Goal: Transaction & Acquisition: Purchase product/service

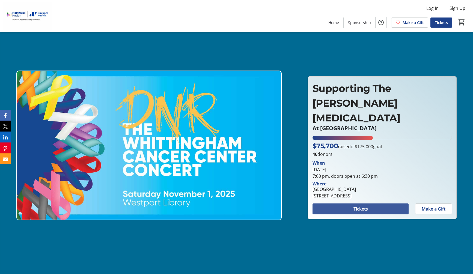
click at [383, 209] on span at bounding box center [361, 208] width 96 height 13
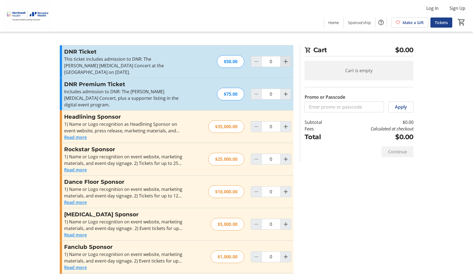
click at [284, 60] on mat-icon "Increment by one" at bounding box center [286, 61] width 7 height 7
type input "2"
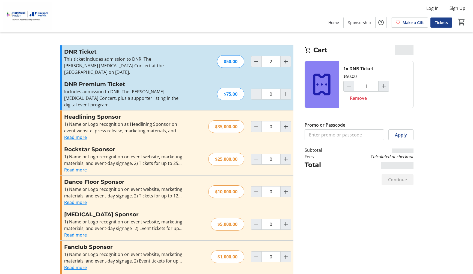
type input "2"
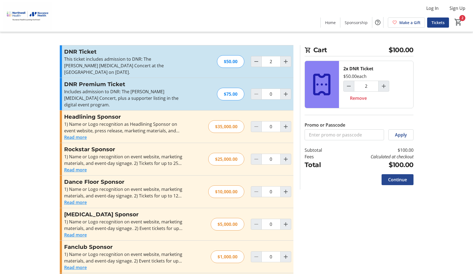
click at [400, 177] on span "Continue" at bounding box center [397, 179] width 19 height 7
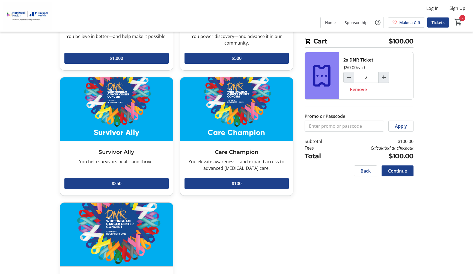
scroll to position [107, 0]
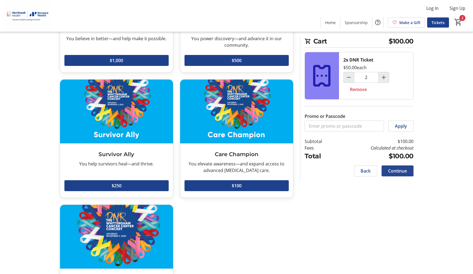
click at [398, 170] on span "Continue" at bounding box center [397, 170] width 19 height 7
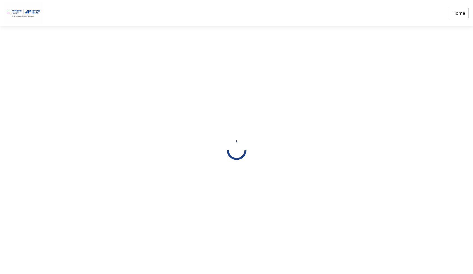
select select "US"
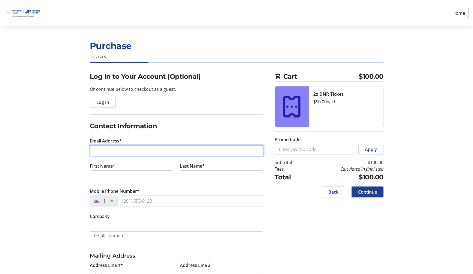
click at [105, 154] on input "Email Address*" at bounding box center [177, 150] width 174 height 11
type input "[PERSON_NAME][EMAIL_ADDRESS][PERSON_NAME][DOMAIN_NAME]"
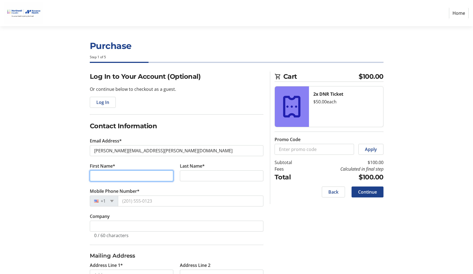
click at [92, 176] on input "First Name*" at bounding box center [132, 175] width 84 height 11
type input "[PERSON_NAME]"
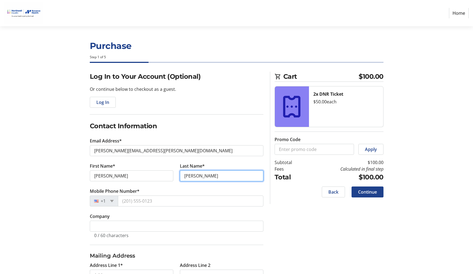
type input "[PERSON_NAME]"
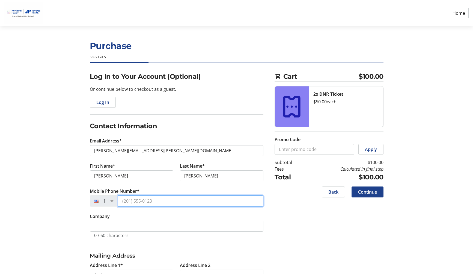
click at [141, 200] on input "Mobile Phone Number*" at bounding box center [191, 200] width 146 height 11
type input "[PHONE_NUMBER]"
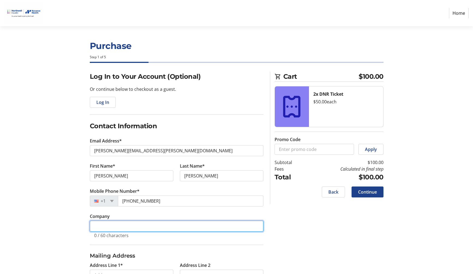
click at [115, 230] on input "Company" at bounding box center [177, 225] width 174 height 11
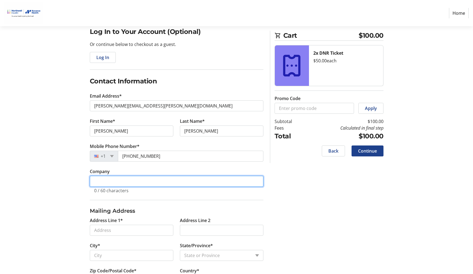
scroll to position [46, 0]
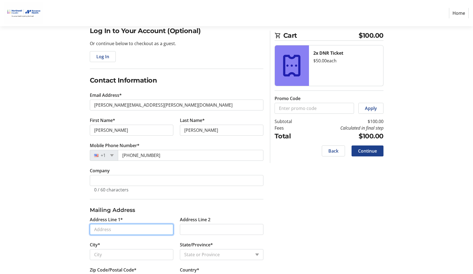
click at [113, 234] on input "Address Line 1*" at bounding box center [132, 229] width 84 height 11
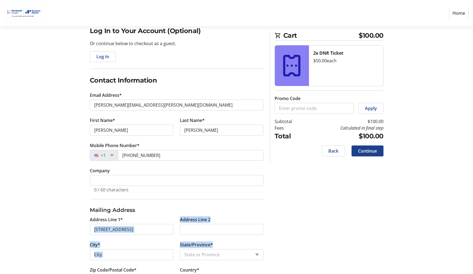
type input "[STREET_ADDRESS]"
type input "Westport"
select select "CT"
type input "06880"
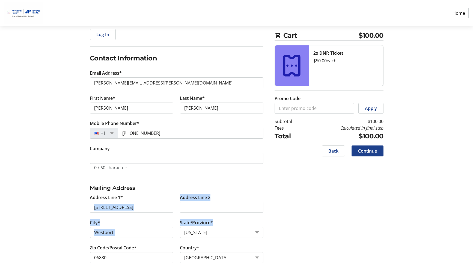
scroll to position [70, 0]
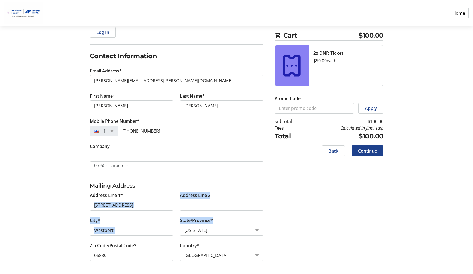
click at [348, 190] on div "Log In to Your Account (Optional) Or continue below to checkout as a guest. Log…" at bounding box center [237, 138] width 360 height 272
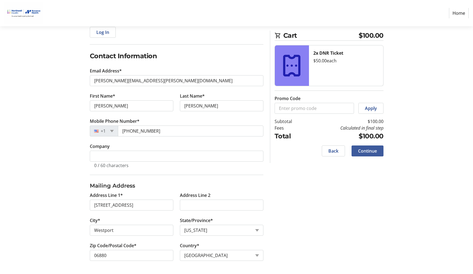
click at [373, 150] on span "Continue" at bounding box center [367, 150] width 19 height 7
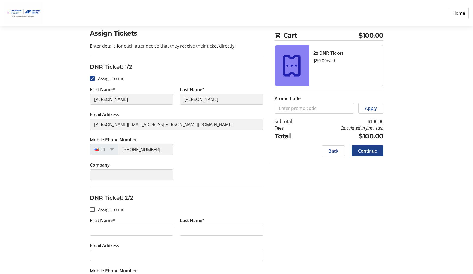
scroll to position [46, 0]
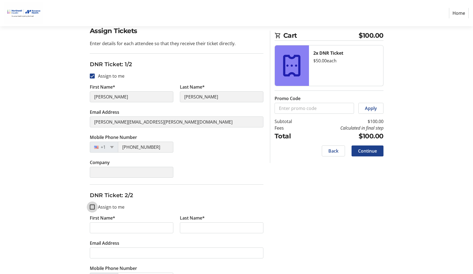
click at [92, 207] on input "Assign to me" at bounding box center [92, 206] width 5 height 5
checkbox input "true"
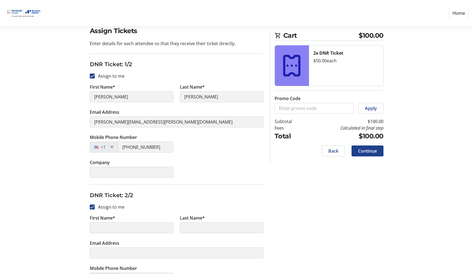
type input "[PERSON_NAME]"
type input "[PERSON_NAME][EMAIL_ADDRESS][PERSON_NAME][DOMAIN_NAME]"
type input "[PHONE_NUMBER]"
click at [93, 206] on input "Assign to me" at bounding box center [92, 206] width 5 height 5
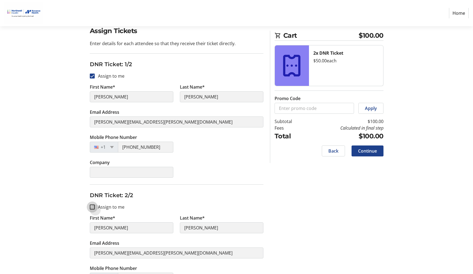
checkbox input "false"
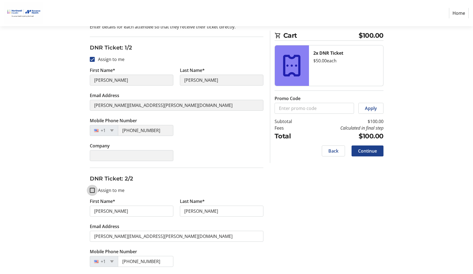
scroll to position [73, 0]
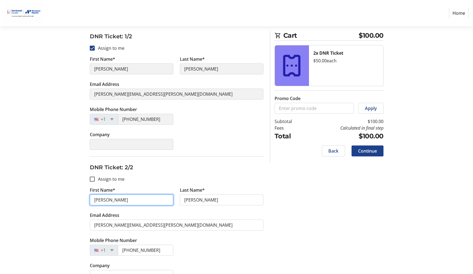
click at [117, 203] on input "[PERSON_NAME]" at bounding box center [132, 199] width 84 height 11
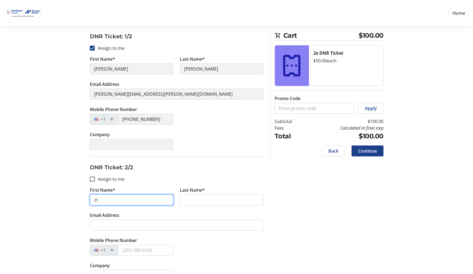
type input "z"
type input "[PERSON_NAME]"
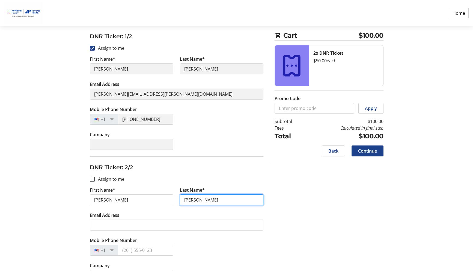
type input "[PERSON_NAME]"
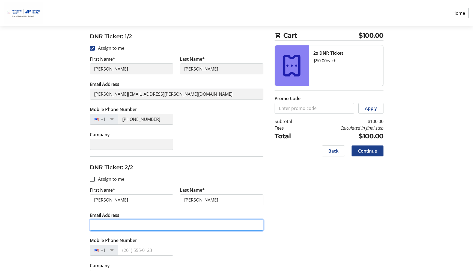
click at [97, 224] on input "Email Address" at bounding box center [177, 224] width 174 height 11
type input "[EMAIL_ADDRESS][PERSON_NAME][DOMAIN_NAME]"
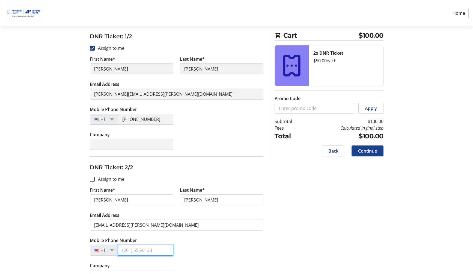
click at [126, 248] on input "Mobile Phone Number" at bounding box center [145, 249] width 55 height 11
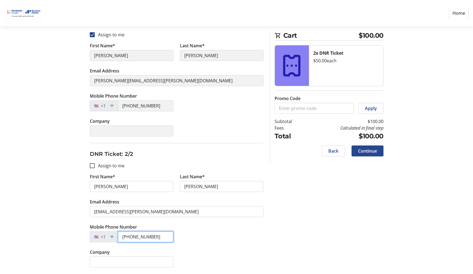
type input "[PHONE_NUMBER]"
click at [364, 152] on span "Continue" at bounding box center [367, 150] width 19 height 7
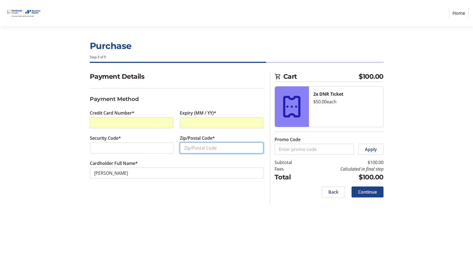
click at [198, 147] on input "Zip/Postal Code*" at bounding box center [222, 147] width 84 height 11
type input "06880"
click at [365, 191] on span "Continue" at bounding box center [367, 191] width 19 height 7
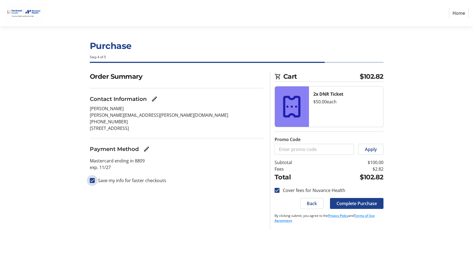
click at [92, 181] on input "Save my info for faster checkouts" at bounding box center [92, 180] width 5 height 5
checkbox input "false"
click at [358, 203] on span "Complete Purchase" at bounding box center [357, 203] width 40 height 7
